Goal: Task Accomplishment & Management: Use online tool/utility

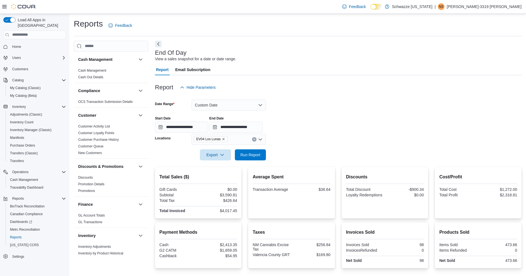
scroll to position [76, 0]
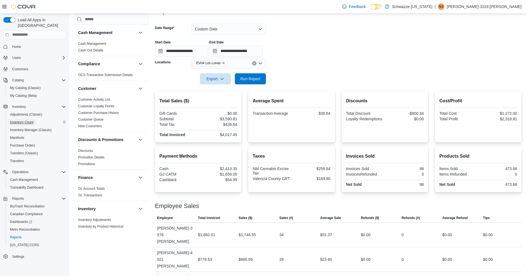
click at [28, 120] on span "Inventory Count" at bounding box center [22, 122] width 24 height 4
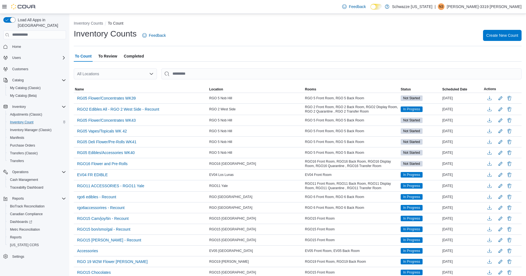
click at [112, 57] on span "To Review" at bounding box center [107, 56] width 19 height 11
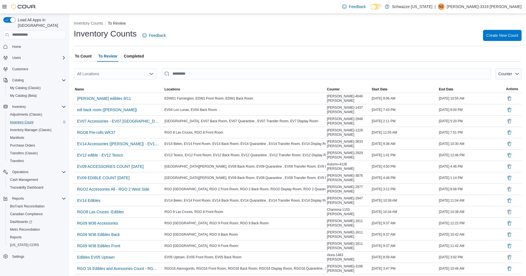
click at [114, 75] on div "All Locations" at bounding box center [115, 73] width 83 height 11
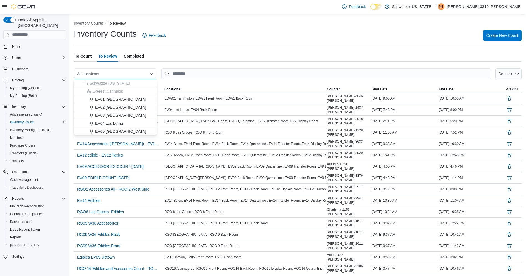
click at [108, 124] on span "EV04 Los Lunas" at bounding box center [109, 124] width 29 height 6
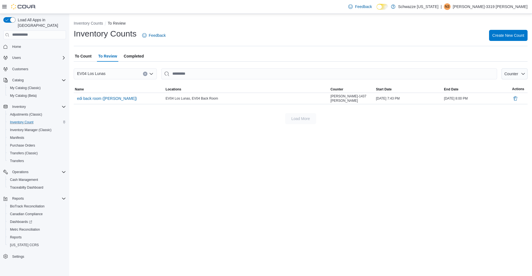
click at [76, 48] on div "Inventory Counts To Review Inventory Counts Feedback Create New Count To Count …" at bounding box center [300, 71] width 463 height 115
click at [80, 55] on span "To Count" at bounding box center [83, 56] width 17 height 11
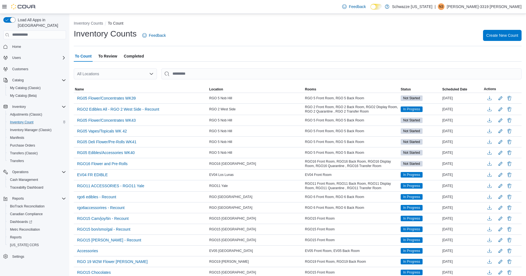
click at [109, 76] on div "All Locations" at bounding box center [115, 73] width 83 height 11
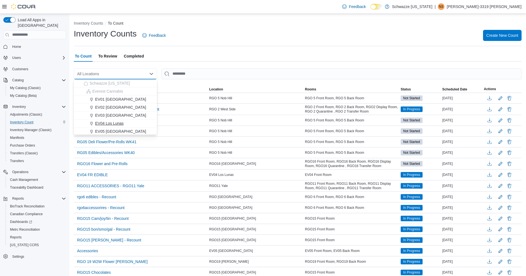
click at [108, 121] on span "EV04 Los Lunas" at bounding box center [109, 124] width 29 height 6
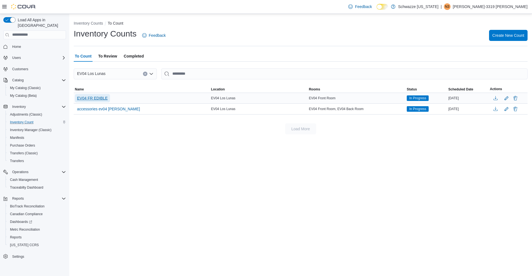
click at [100, 98] on span "EV04 FR EDIBLE" at bounding box center [92, 99] width 31 height 6
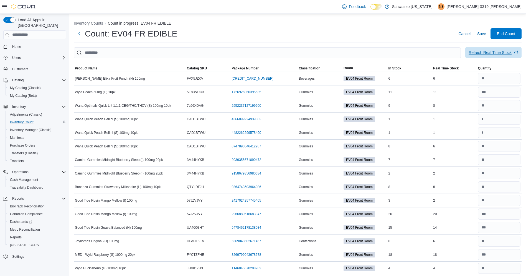
click at [505, 58] on span "Refresh Real Time Stock" at bounding box center [493, 52] width 50 height 11
click at [499, 107] on input "number" at bounding box center [499, 105] width 43 height 11
type input "*"
click at [500, 116] on input "number" at bounding box center [499, 119] width 43 height 11
click at [498, 79] on input "number" at bounding box center [499, 78] width 43 height 11
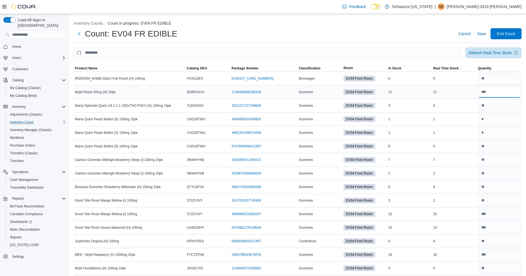
click at [501, 92] on input "number" at bounding box center [499, 92] width 43 height 11
click at [504, 104] on input "number" at bounding box center [499, 105] width 43 height 11
click at [500, 79] on input "number" at bounding box center [499, 78] width 43 height 11
click at [503, 93] on input "number" at bounding box center [499, 92] width 43 height 11
click at [509, 106] on input "number" at bounding box center [499, 105] width 43 height 11
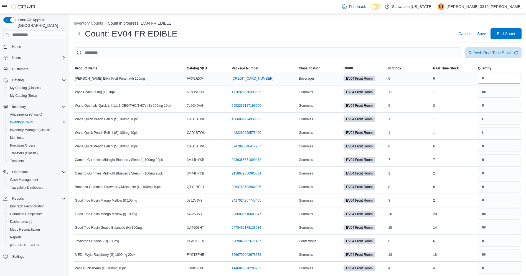
click at [507, 78] on input "number" at bounding box center [499, 78] width 43 height 11
click at [506, 94] on input "number" at bounding box center [499, 92] width 43 height 11
click at [506, 107] on input "number" at bounding box center [499, 105] width 43 height 11
click at [505, 120] on input "number" at bounding box center [499, 119] width 43 height 11
click at [503, 139] on div at bounding box center [499, 132] width 45 height 13
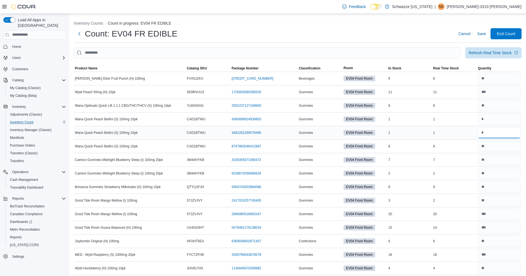
click at [503, 135] on input "number" at bounding box center [499, 132] width 43 height 11
click at [509, 147] on input "number" at bounding box center [499, 146] width 43 height 11
click at [505, 49] on span "Refresh Real Time Stock" at bounding box center [493, 52] width 50 height 11
click at [495, 148] on input "number" at bounding box center [499, 146] width 43 height 11
click at [404, 27] on ol "Inventory Counts Count in progress: EV04 FR EDIBLE" at bounding box center [297, 24] width 447 height 7
